Goal: Transaction & Acquisition: Purchase product/service

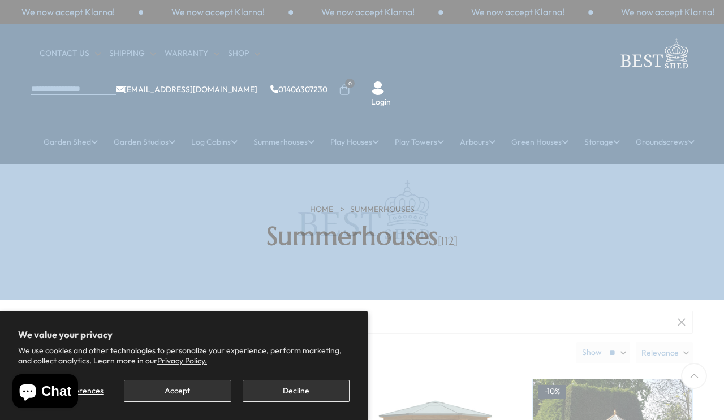
click at [165, 398] on button "Accept" at bounding box center [177, 391] width 107 height 22
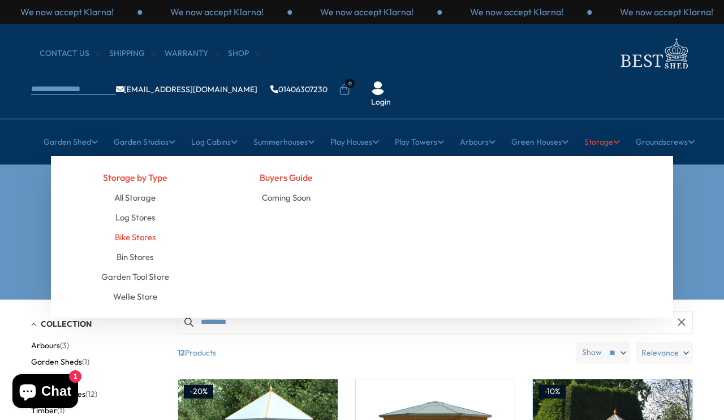
click at [131, 227] on link "Bike Stores" at bounding box center [135, 237] width 41 height 20
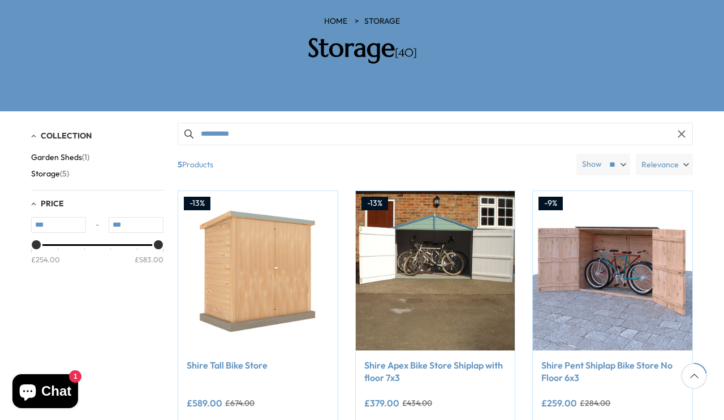
scroll to position [188, 0]
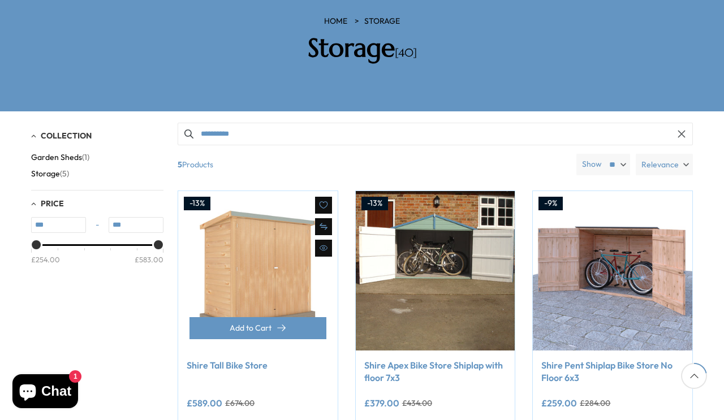
click at [209, 359] on link "Shire Tall Bike Store" at bounding box center [258, 365] width 143 height 12
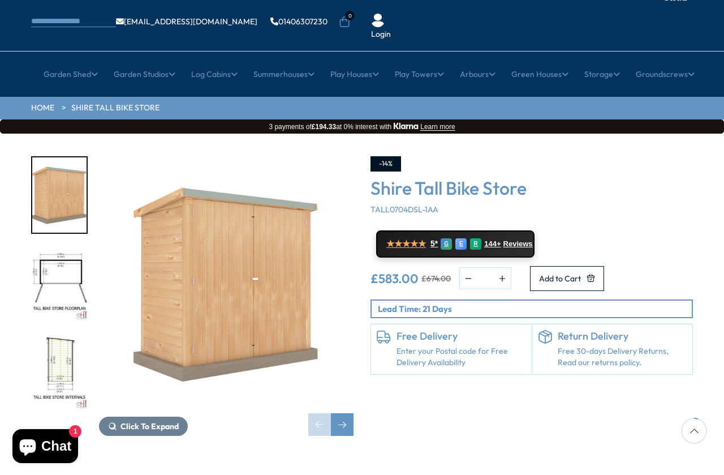
scroll to position [70, 0]
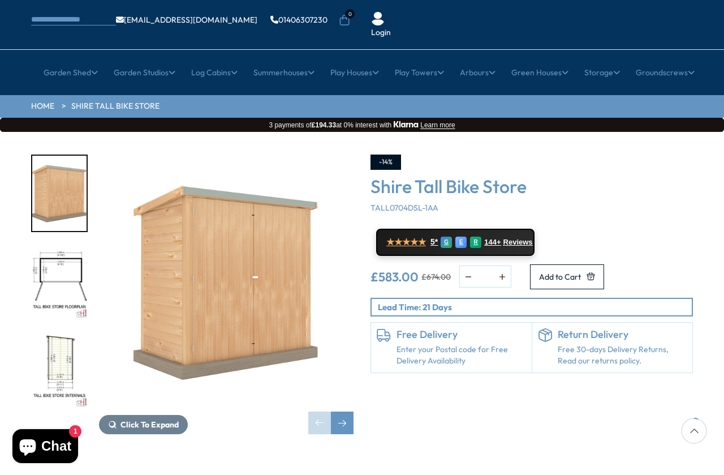
click at [62, 333] on img "3 / 10" at bounding box center [59, 370] width 54 height 75
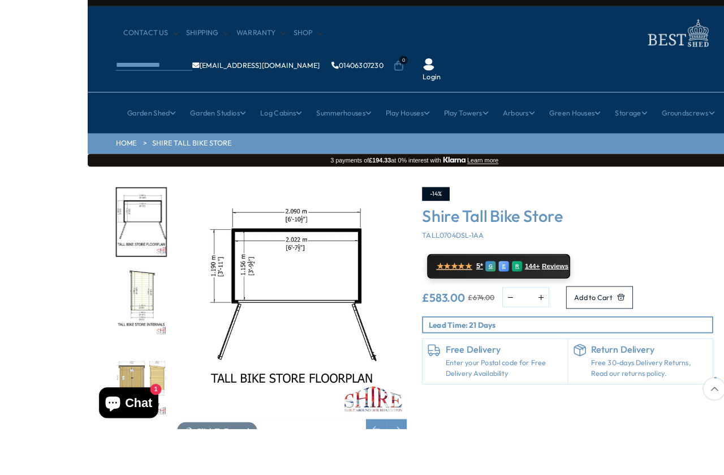
scroll to position [46, 0]
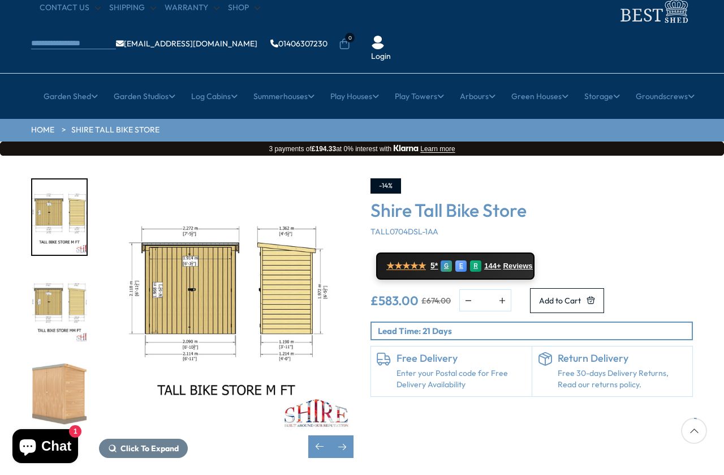
click at [45, 356] on div at bounding box center [59, 355] width 57 height 887
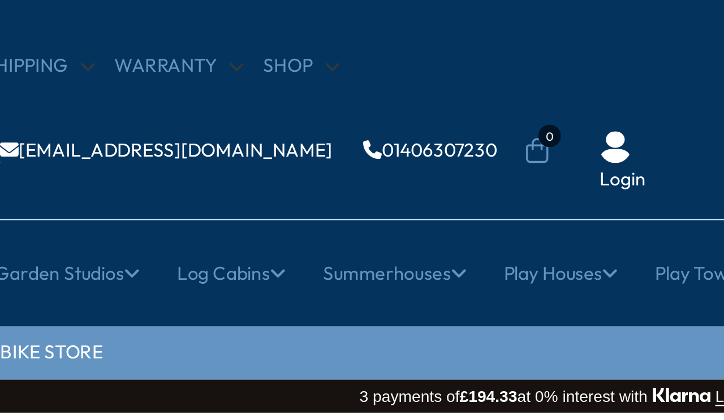
scroll to position [0, 0]
